Goal: Transaction & Acquisition: Subscribe to service/newsletter

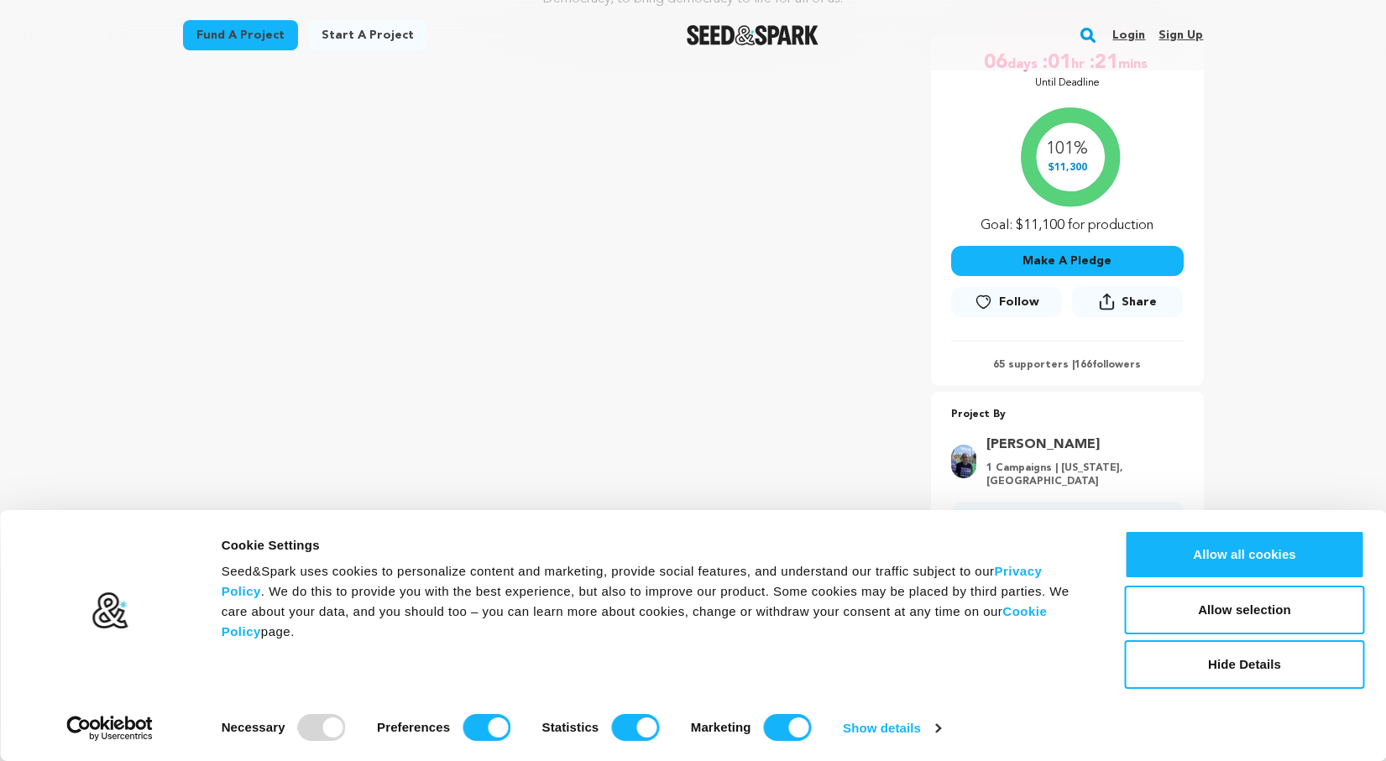
scroll to position [310, 0]
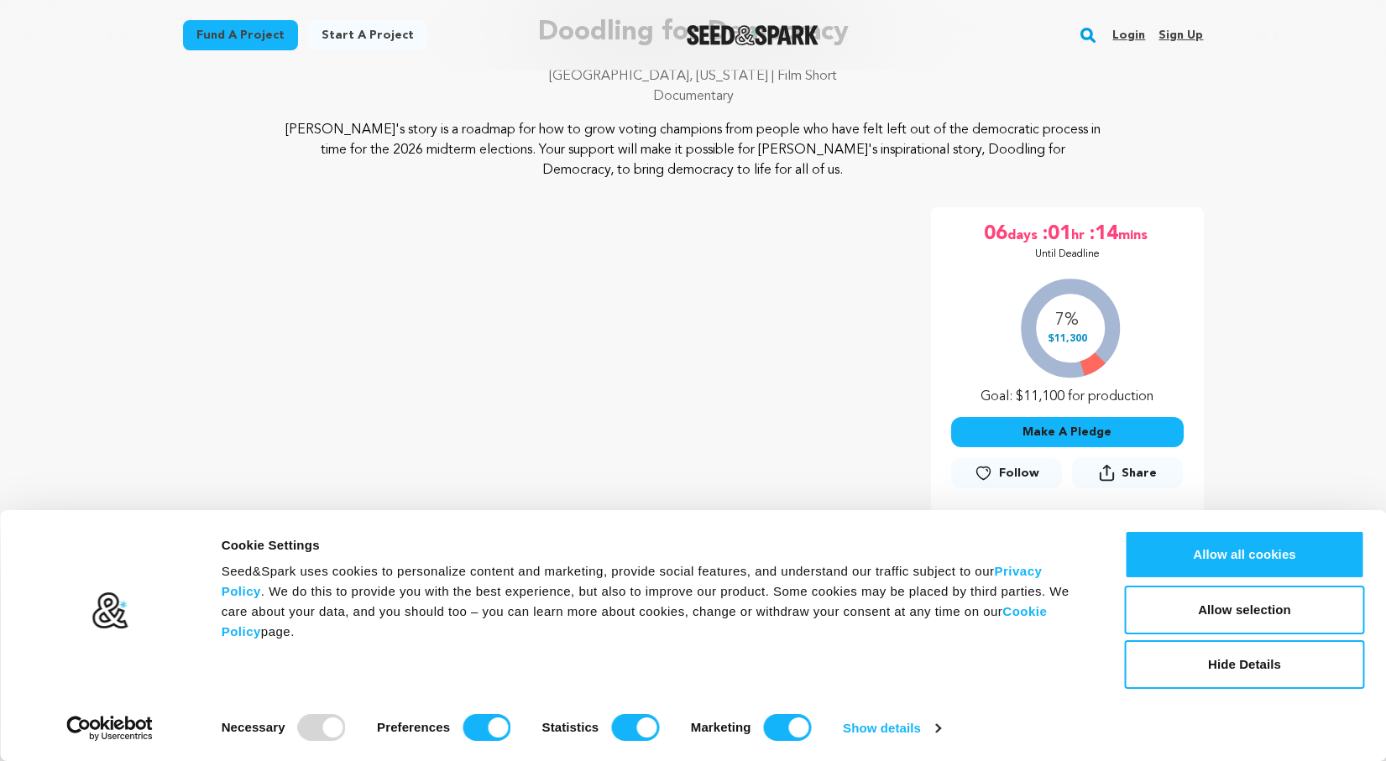
scroll to position [179, 0]
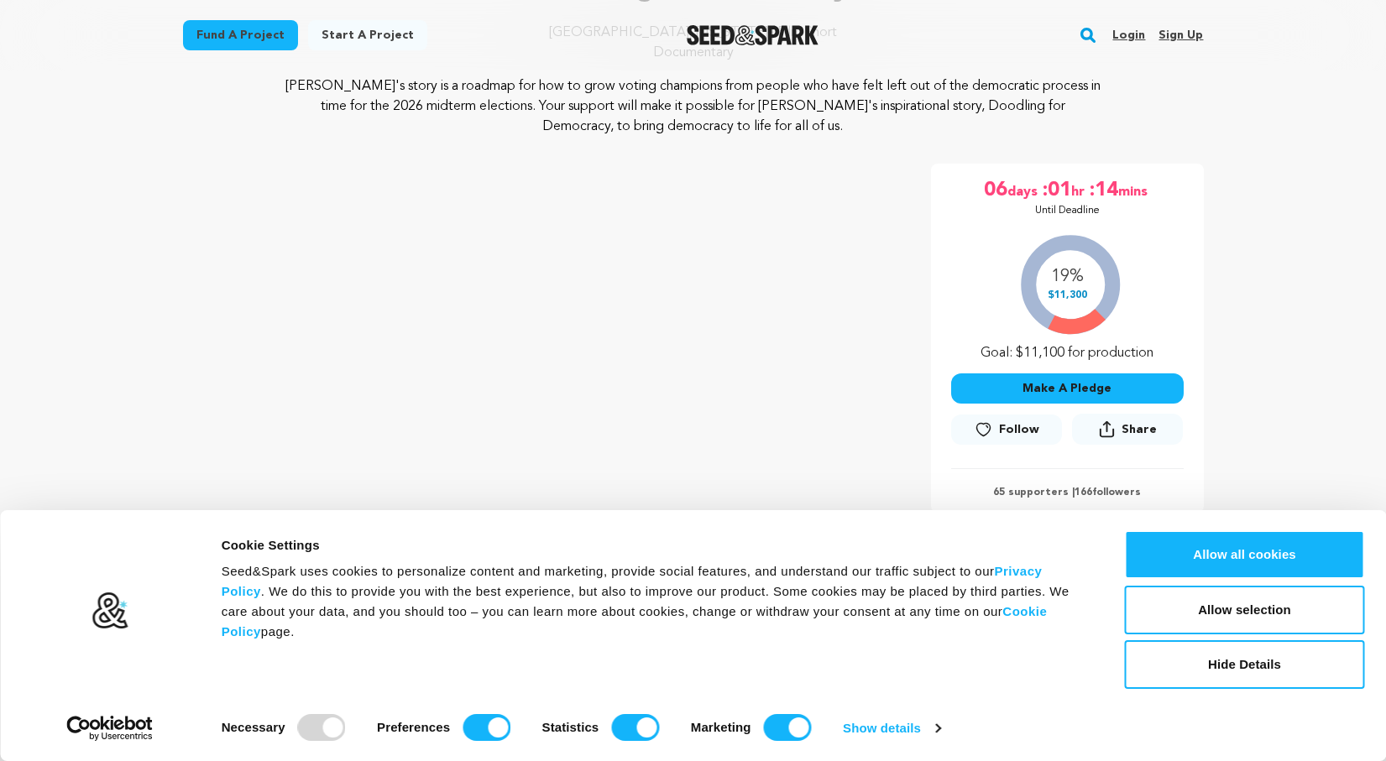
click at [1012, 428] on span "Follow" at bounding box center [1019, 429] width 40 height 17
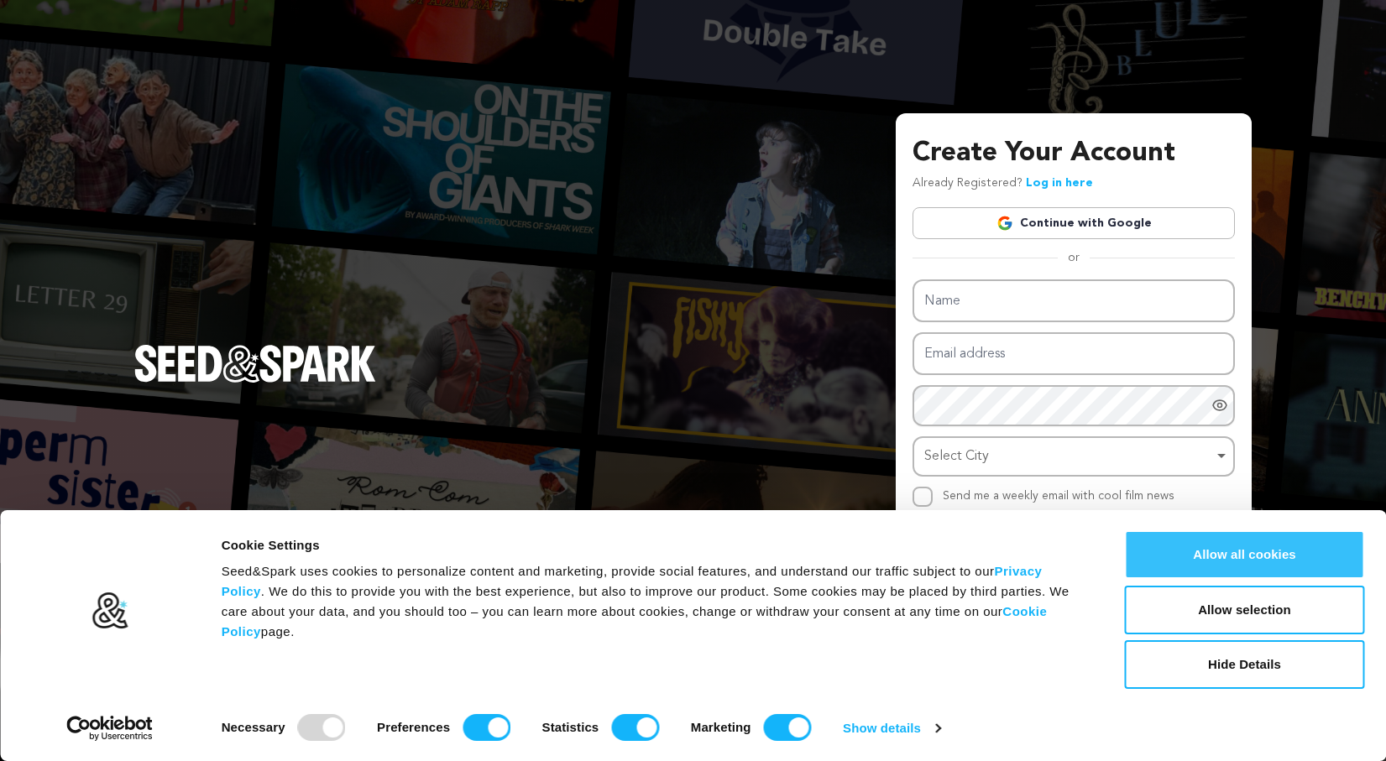
click at [1209, 557] on button "Allow all cookies" at bounding box center [1245, 554] width 240 height 49
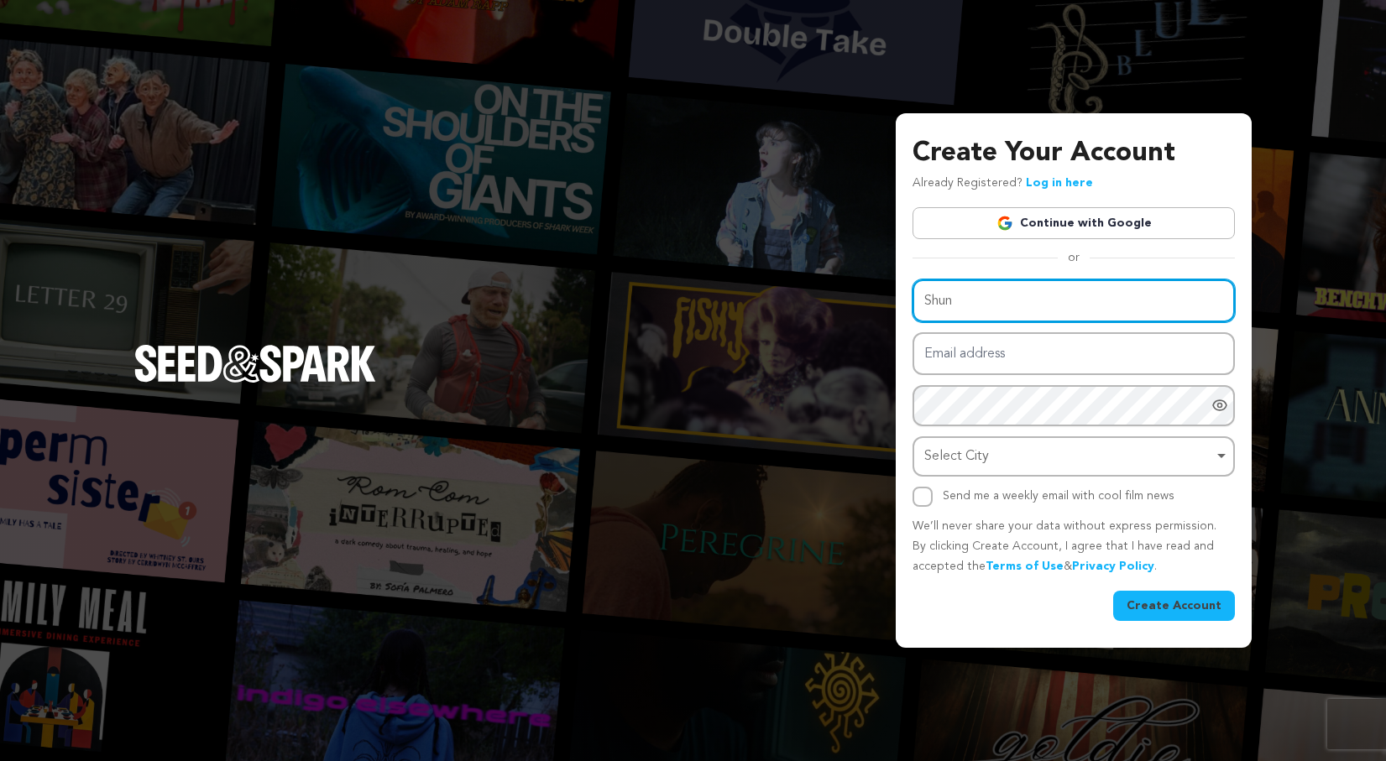
type input "Shun"
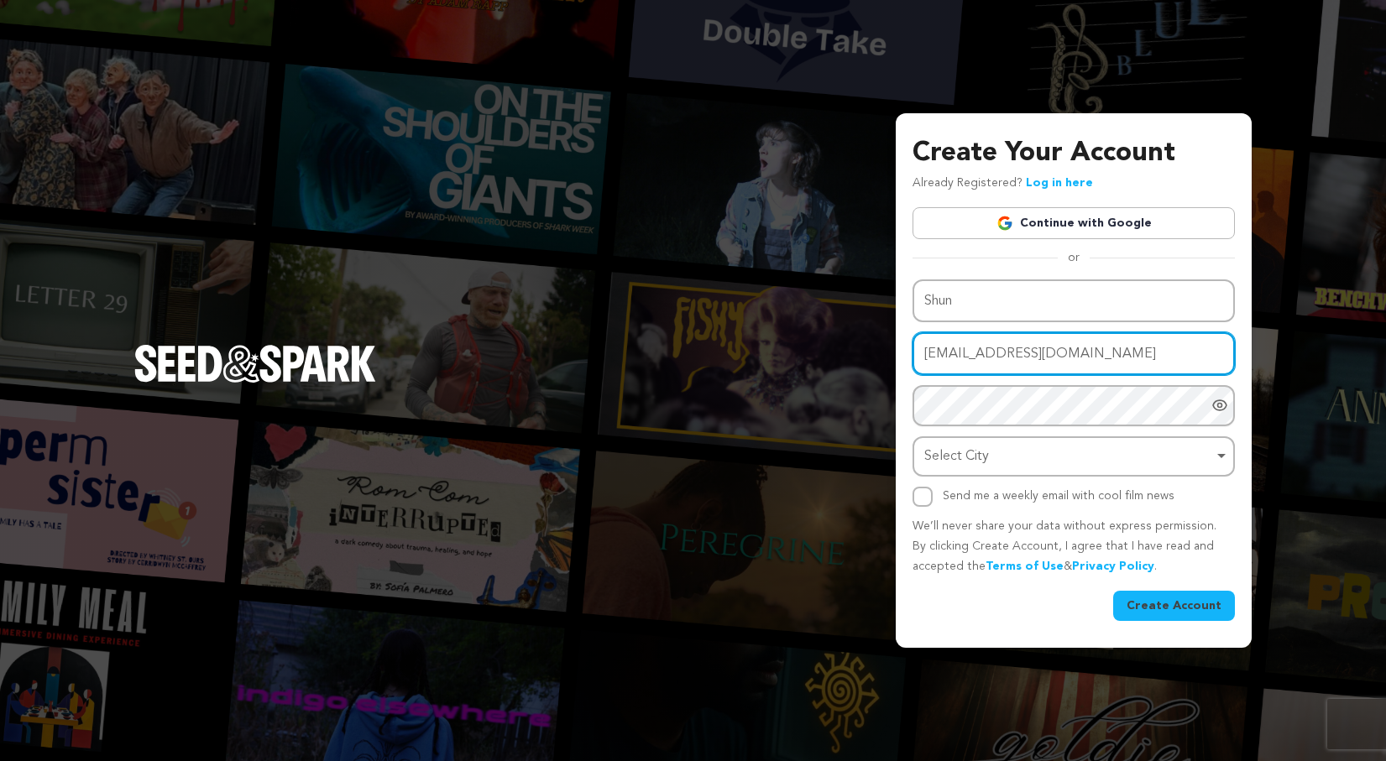
type input "ltuckerallen@gmail.com"
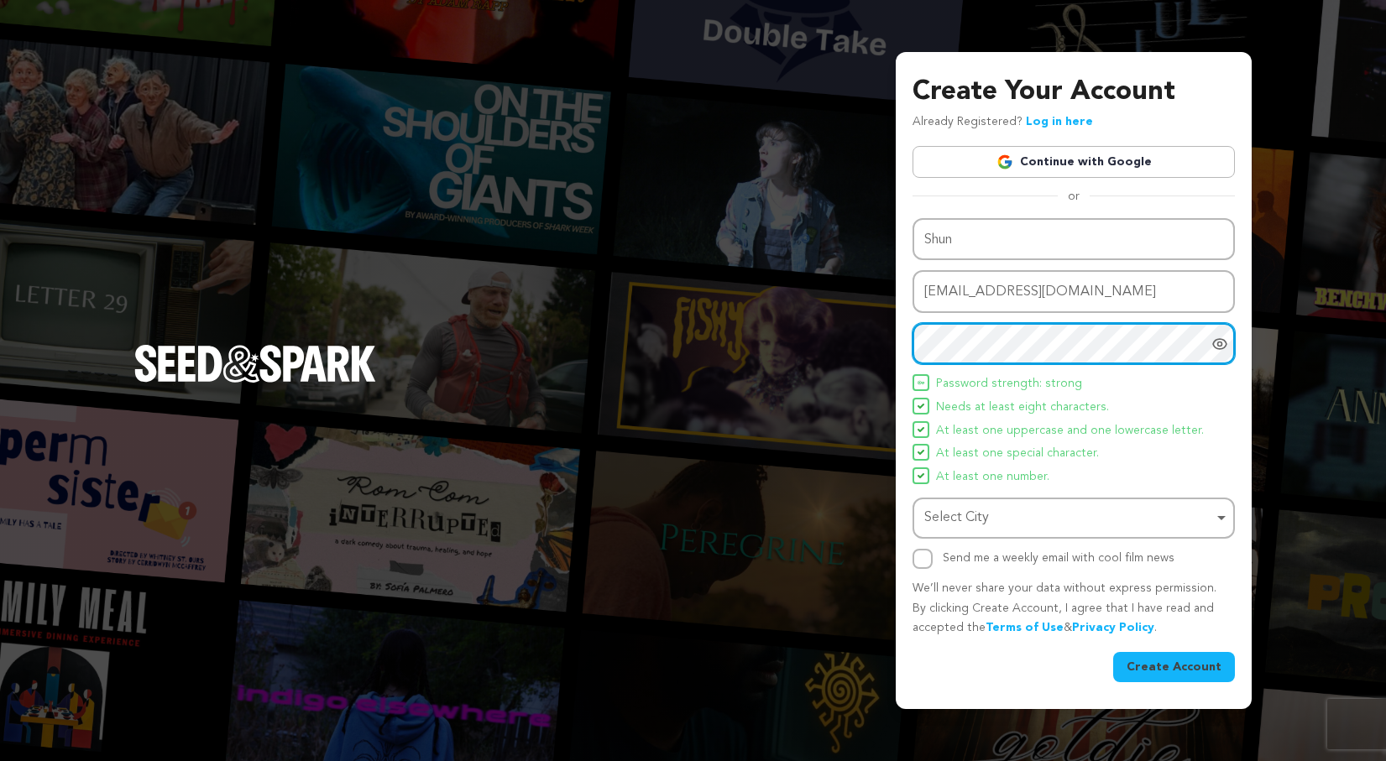
click at [1029, 532] on div "Select City Remove item" at bounding box center [1074, 518] width 306 height 31
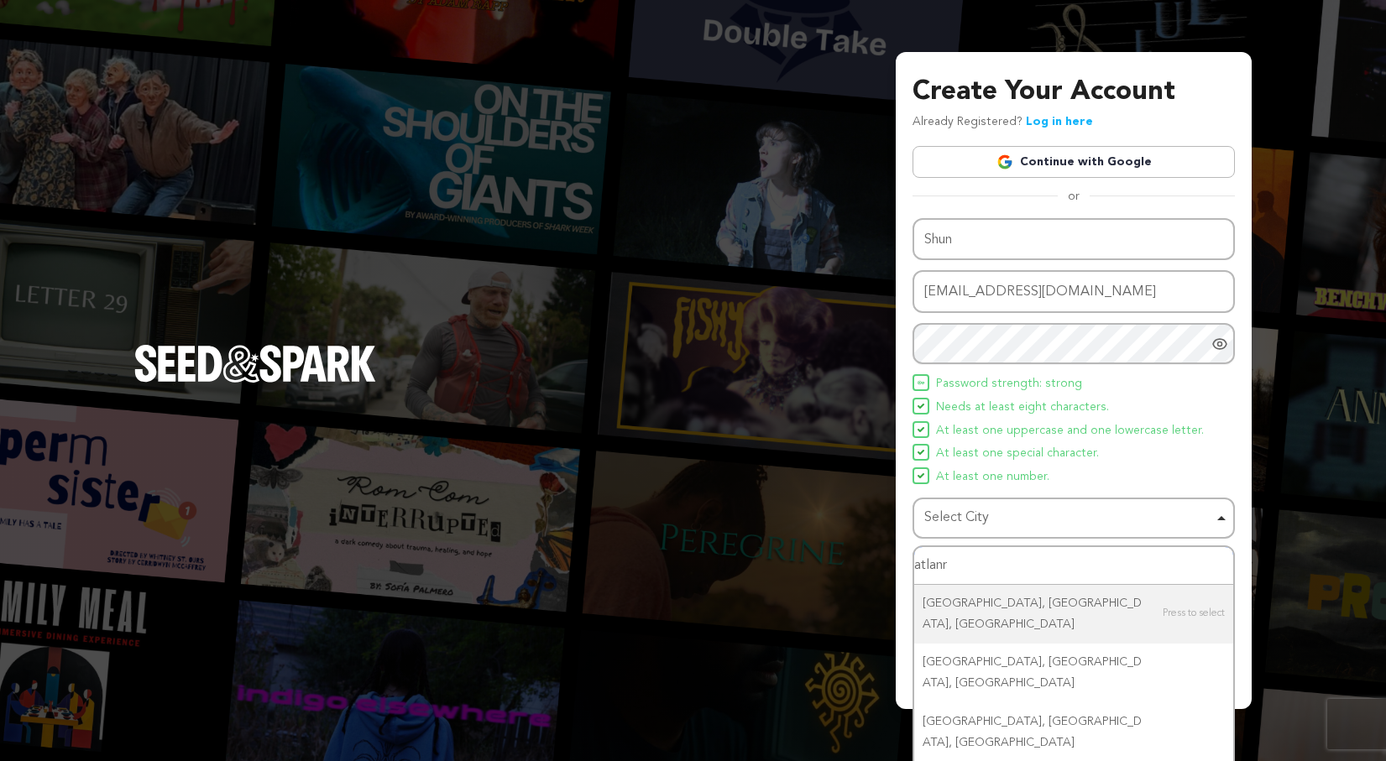
type input "atlan"
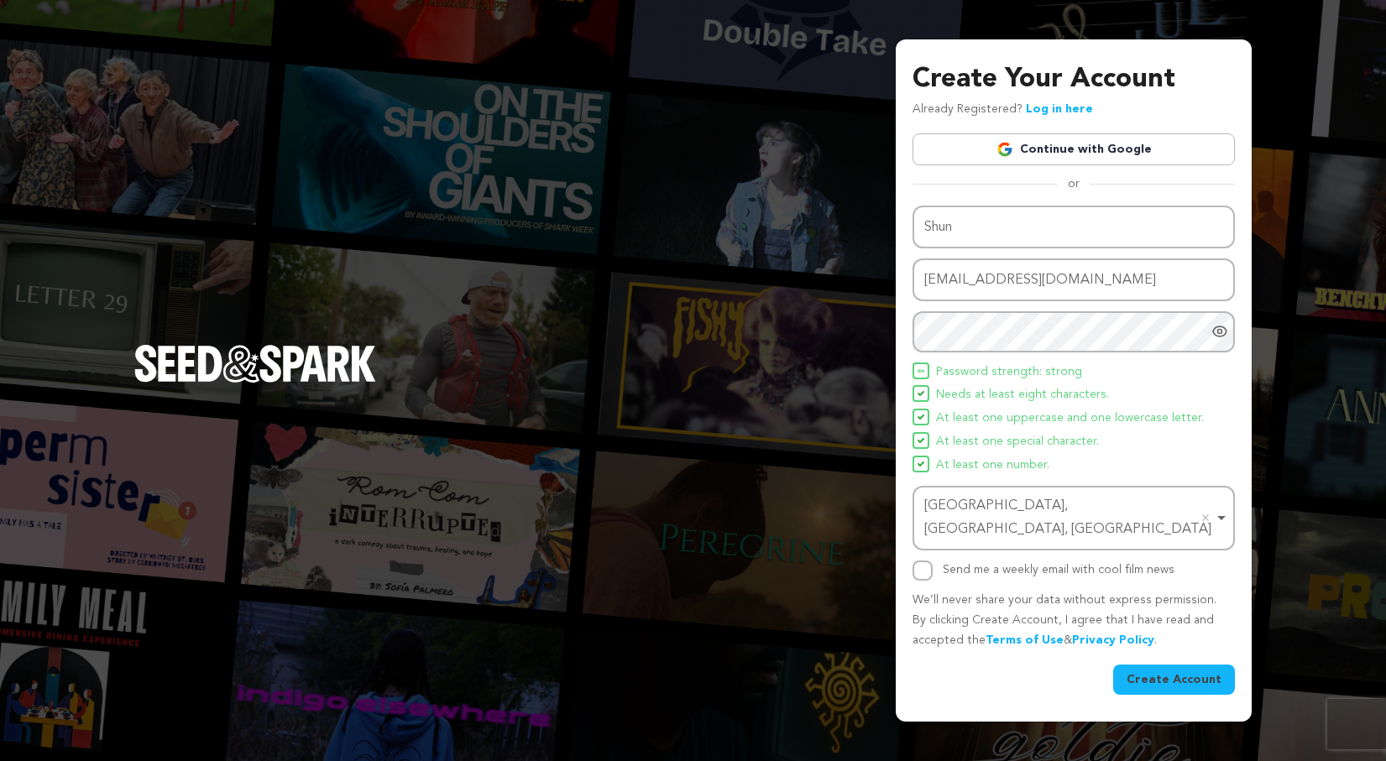
click at [922, 565] on input "Send me a weekly email with cool film news" at bounding box center [922, 571] width 20 height 20
checkbox input "true"
click at [1182, 669] on button "Create Account" at bounding box center [1174, 680] width 122 height 30
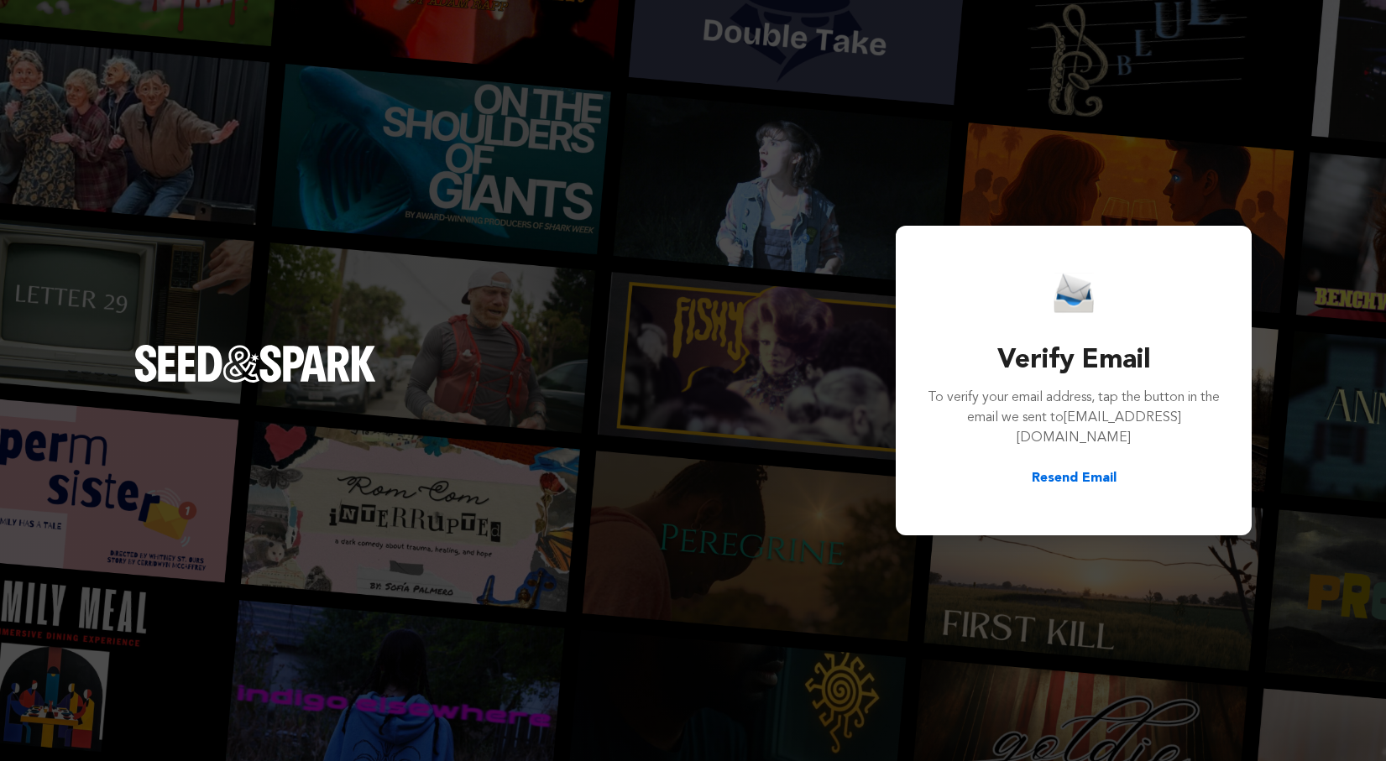
click at [1072, 468] on button "Resend Email" at bounding box center [1073, 478] width 85 height 20
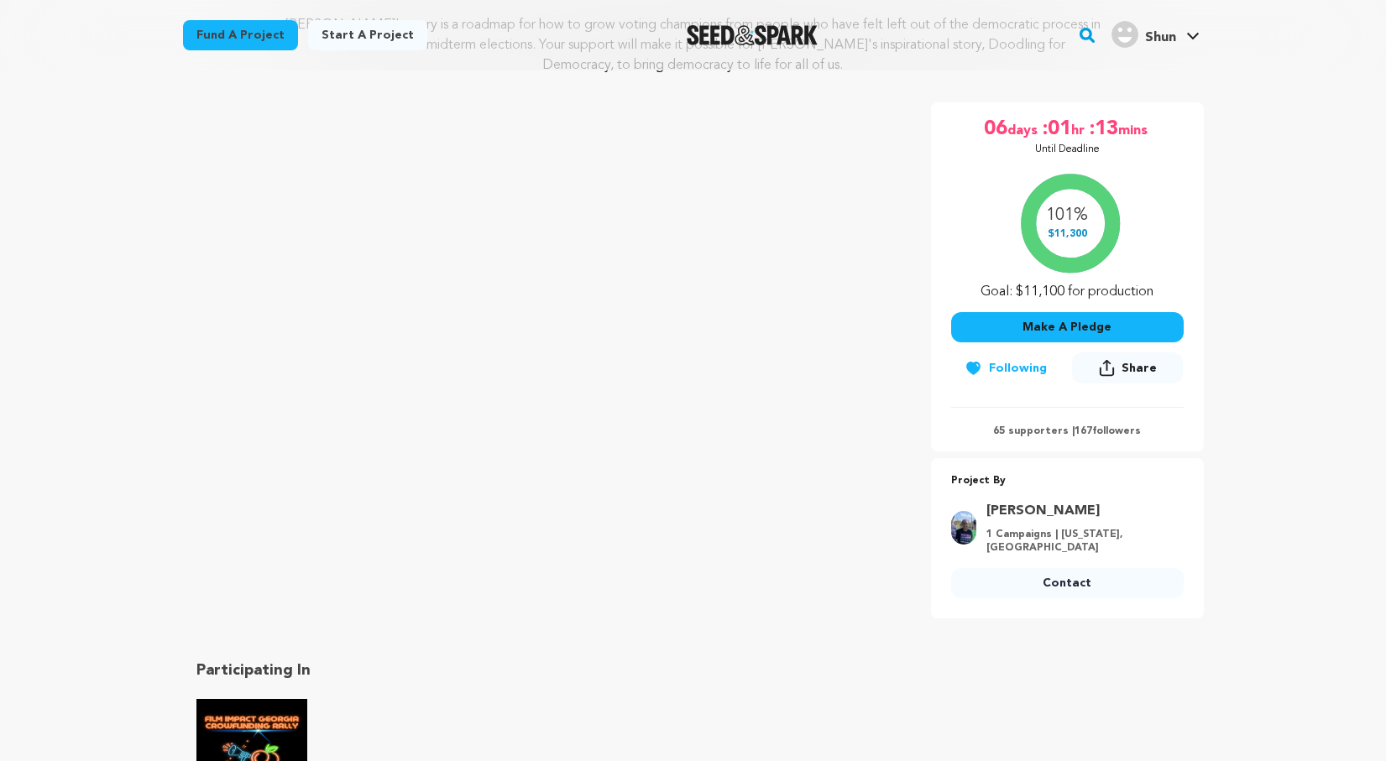
scroll to position [222, 0]
